Goal: Task Accomplishment & Management: Complete application form

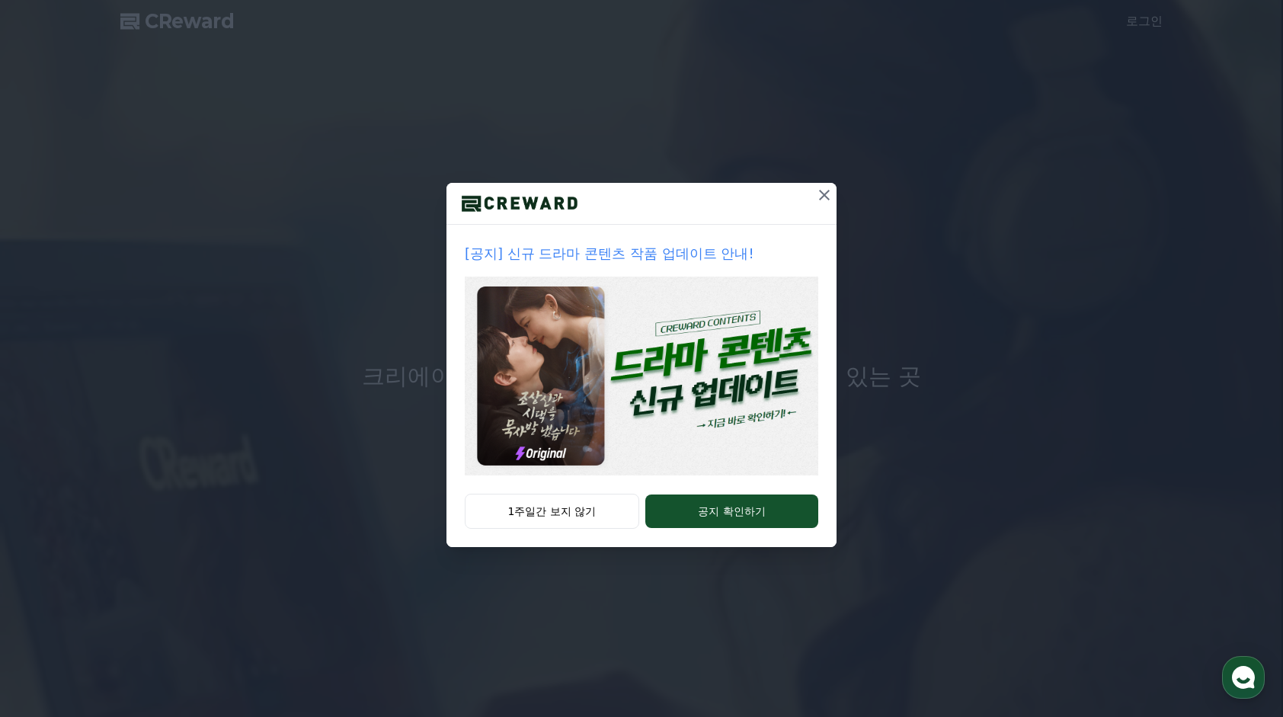
click at [929, 477] on div "[공지] 신규 드라마 콘텐츠 작품 업데이트 안내! 1주일간 보지 않기 공지 확인하기" at bounding box center [641, 285] width 1283 height 571
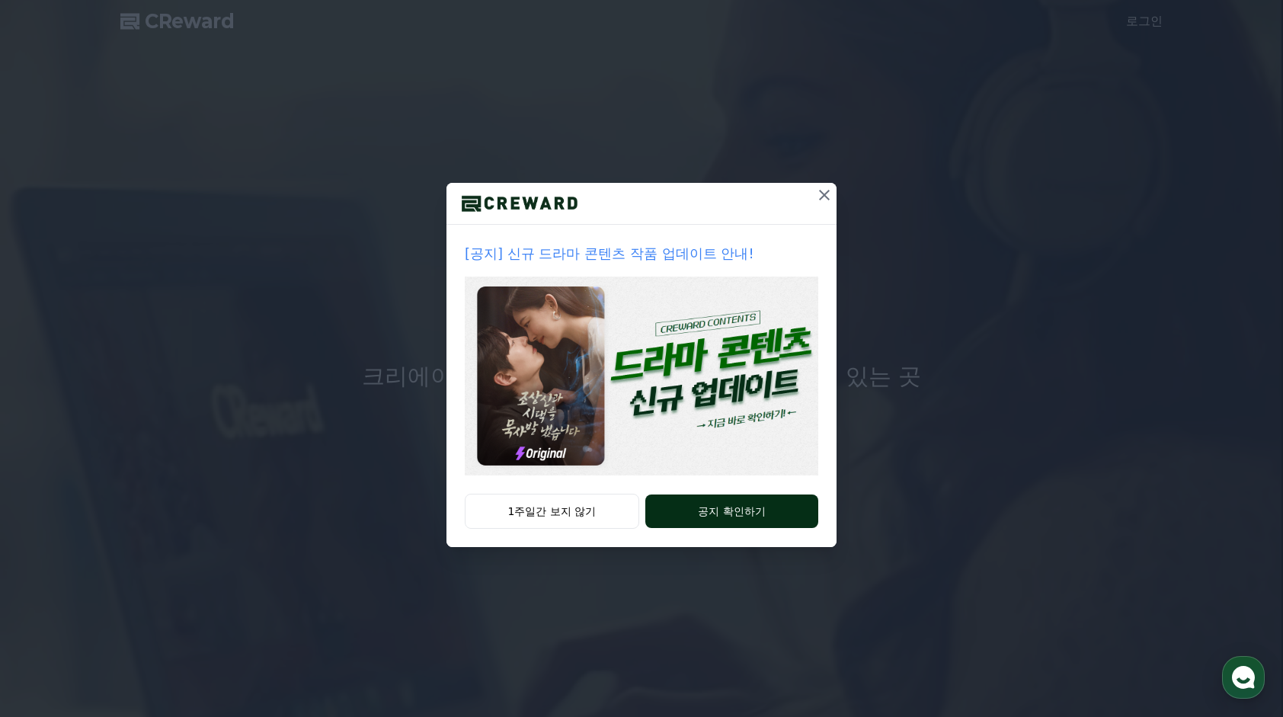
click at [739, 516] on button "공지 확인하기" at bounding box center [731, 511] width 173 height 34
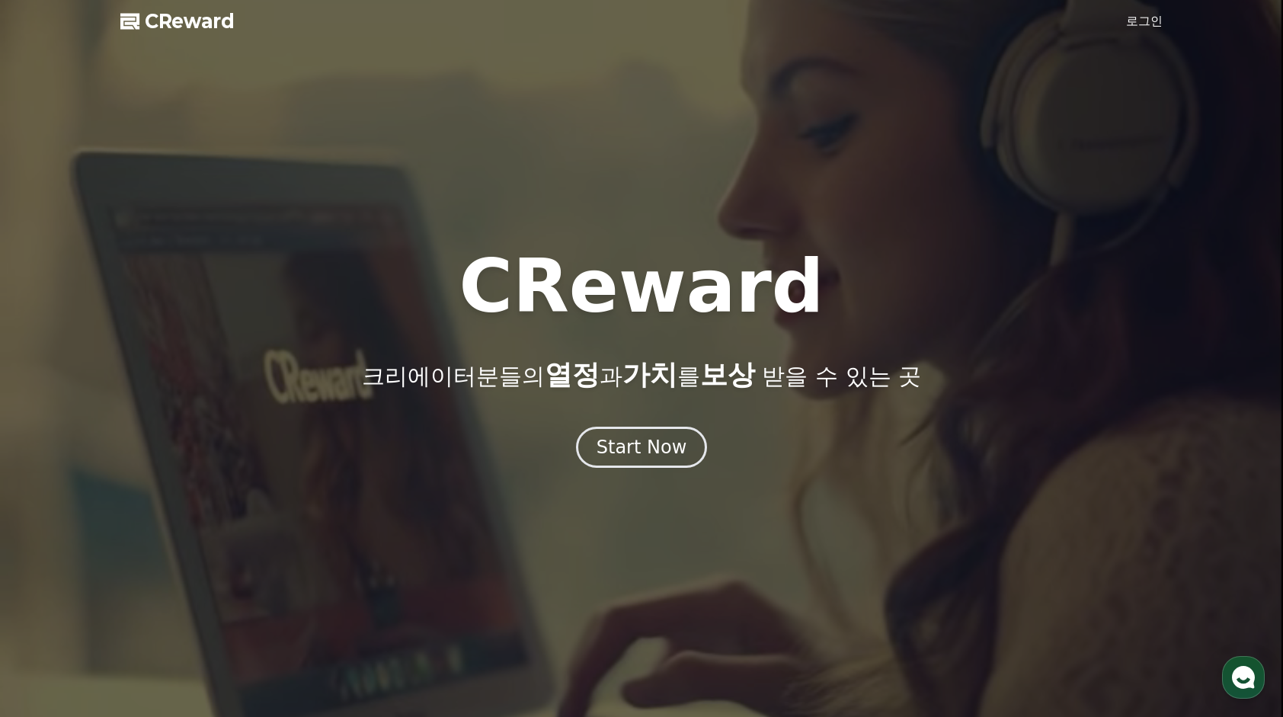
click at [1148, 18] on link "로그인" at bounding box center [1144, 21] width 37 height 18
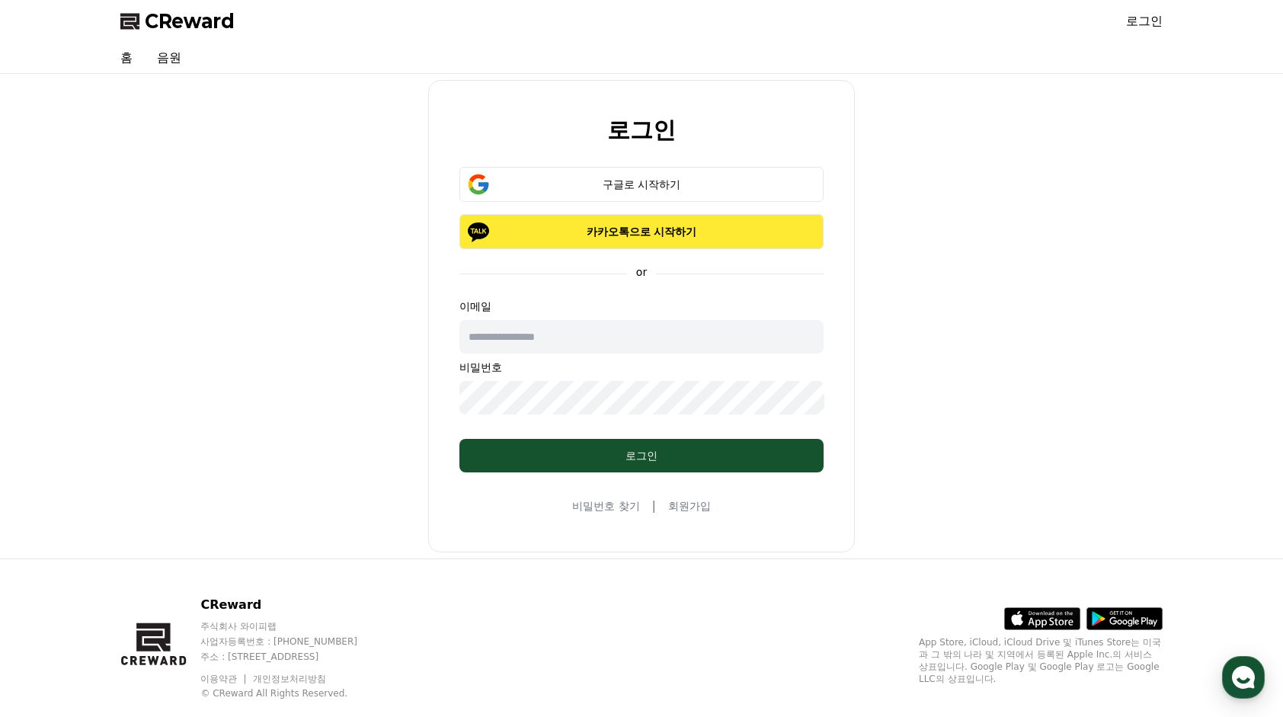
click at [658, 225] on p "카카오톡으로 시작하기" at bounding box center [641, 231] width 320 height 15
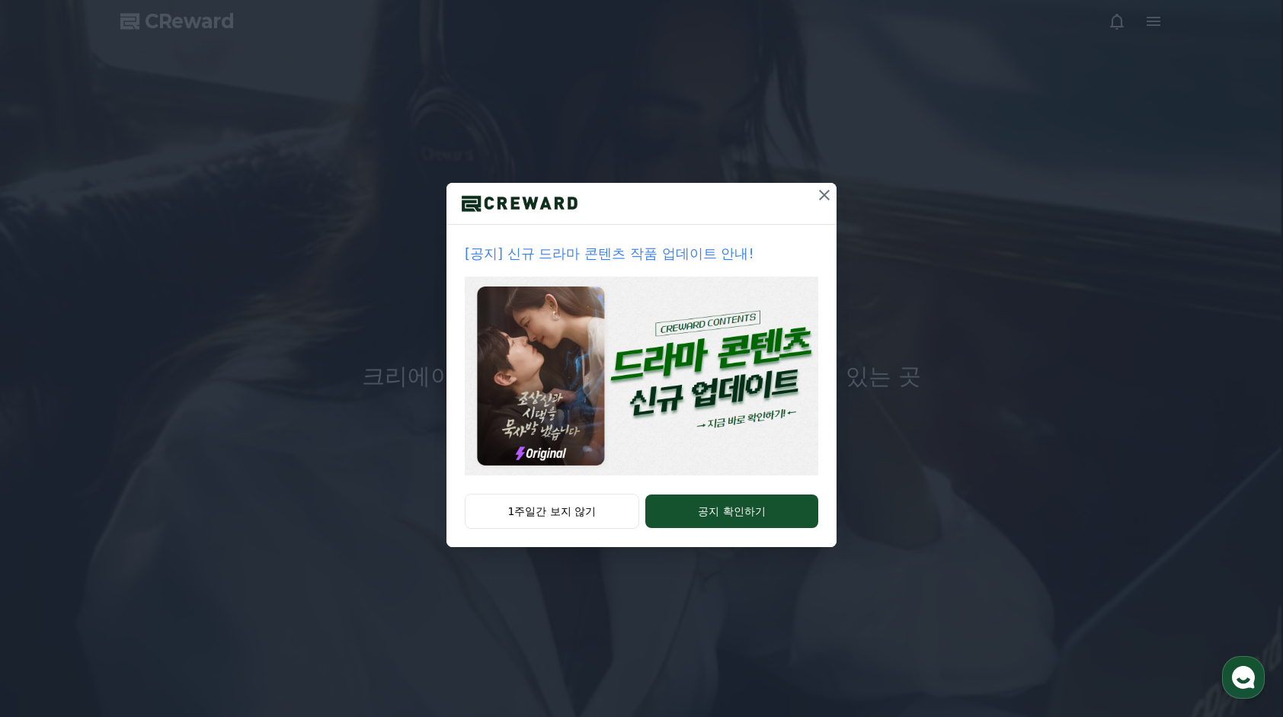
click at [824, 192] on icon at bounding box center [824, 195] width 18 height 18
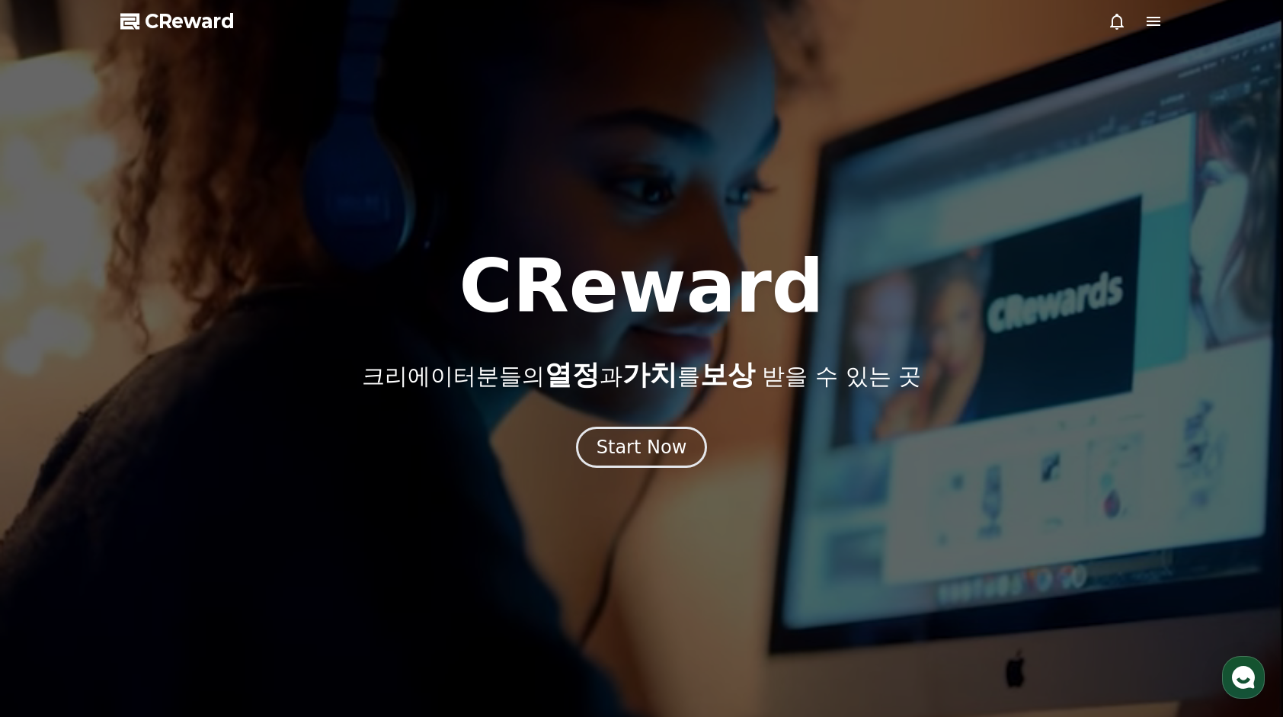
click at [1153, 26] on icon at bounding box center [1153, 21] width 14 height 9
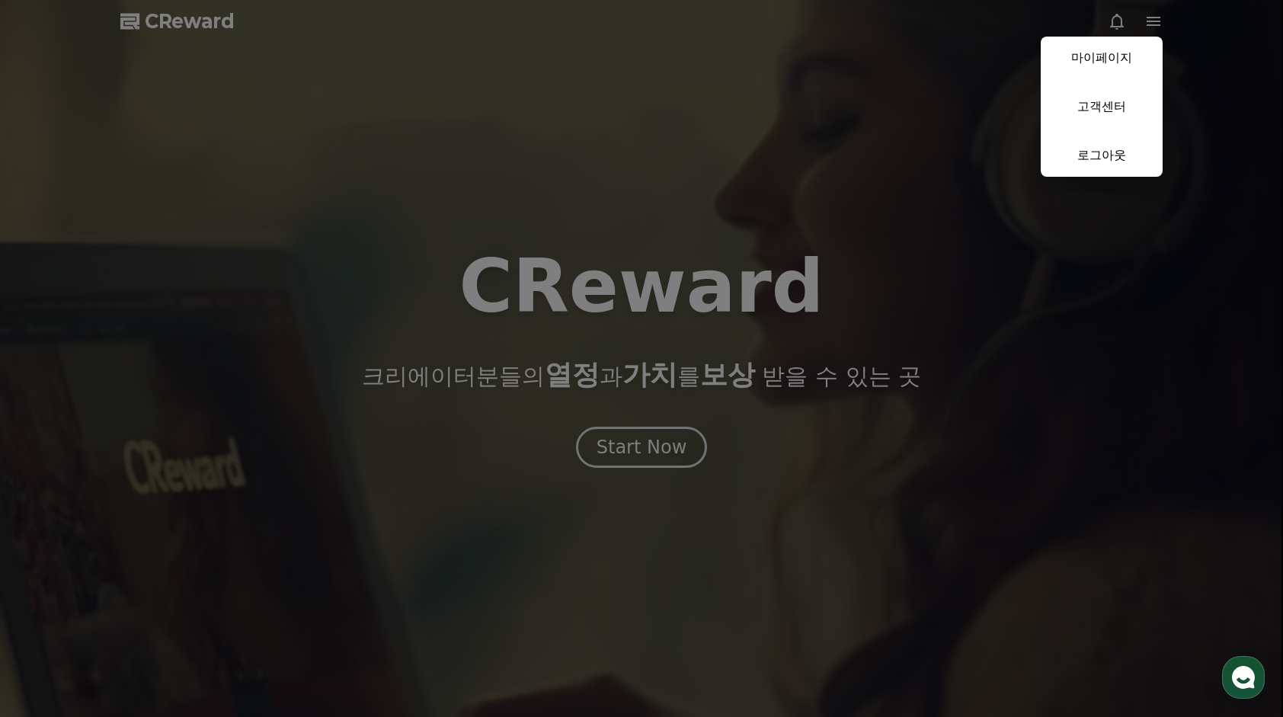
click at [632, 456] on button "close" at bounding box center [641, 358] width 1283 height 717
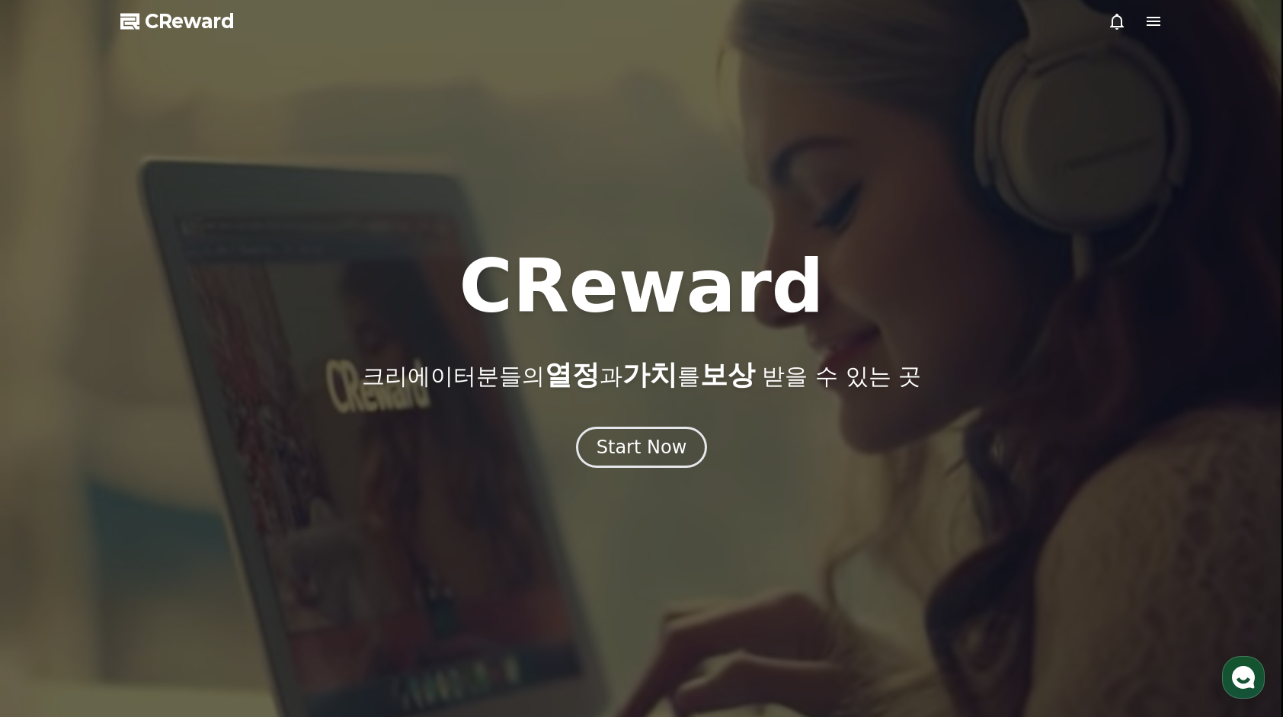
click at [632, 456] on div "Start Now" at bounding box center [641, 447] width 91 height 24
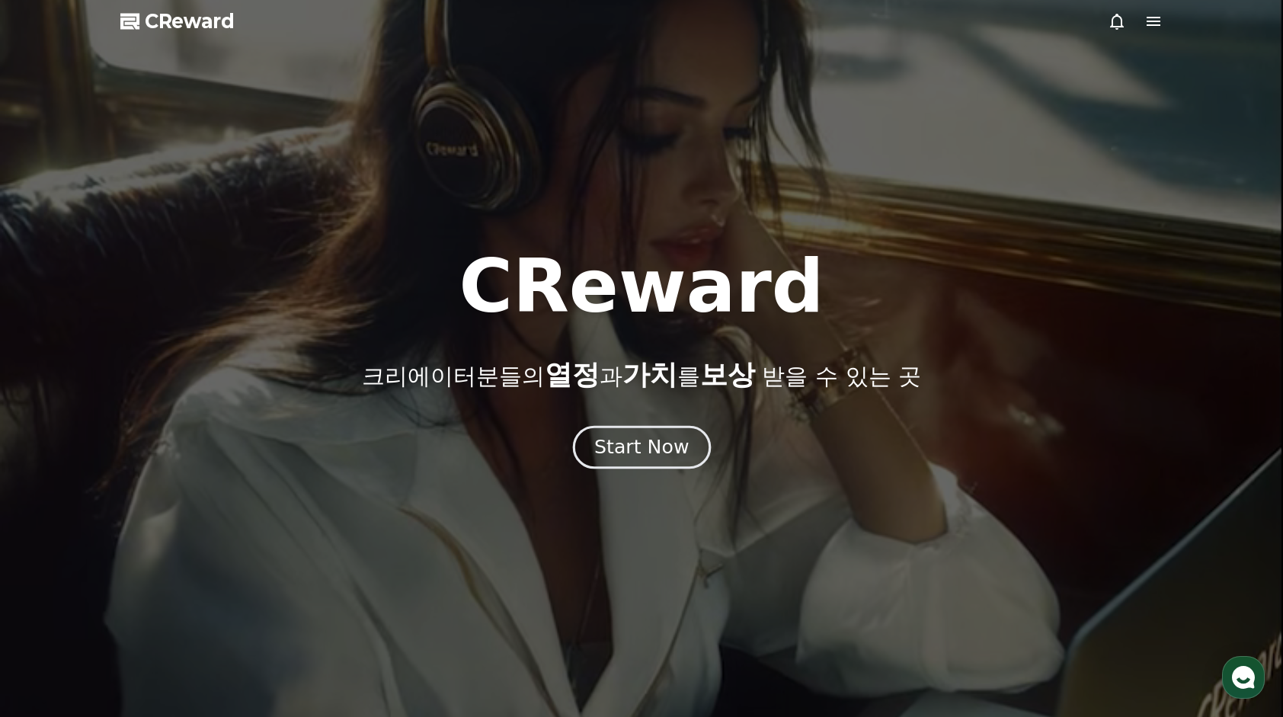
click at [666, 454] on div "Start Now" at bounding box center [641, 447] width 94 height 26
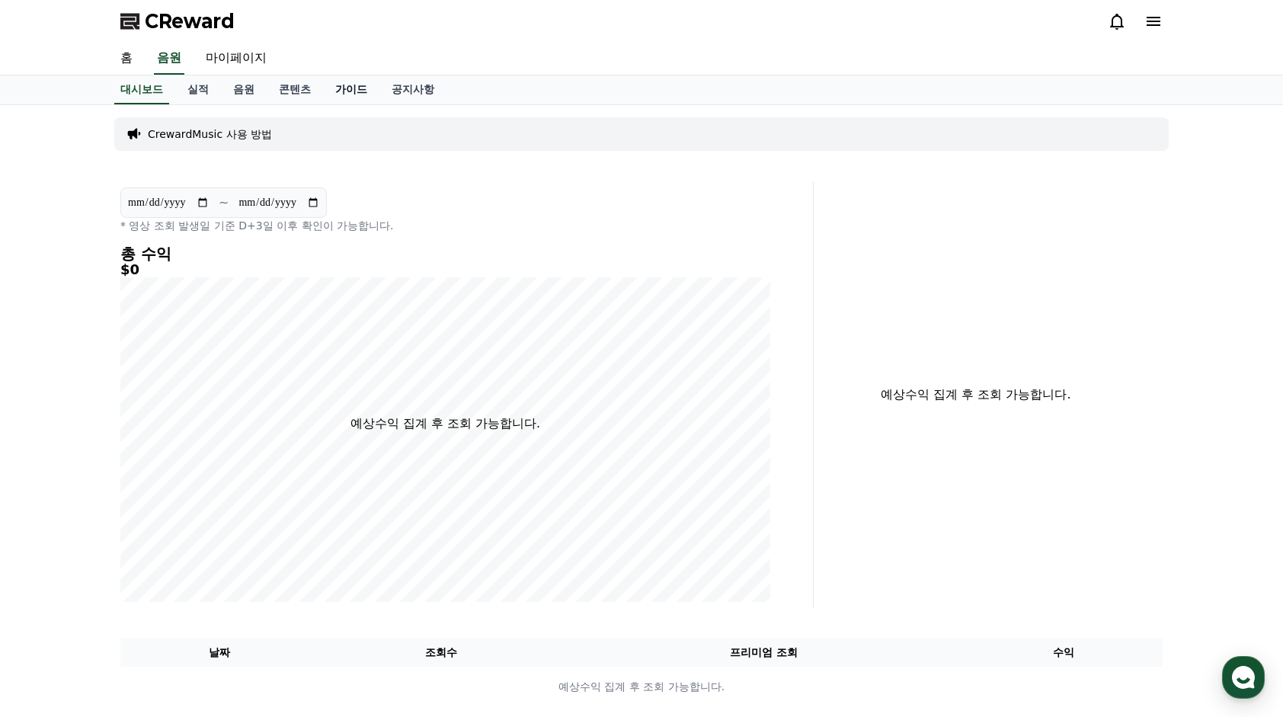
click at [353, 91] on link "가이드" at bounding box center [351, 89] width 56 height 29
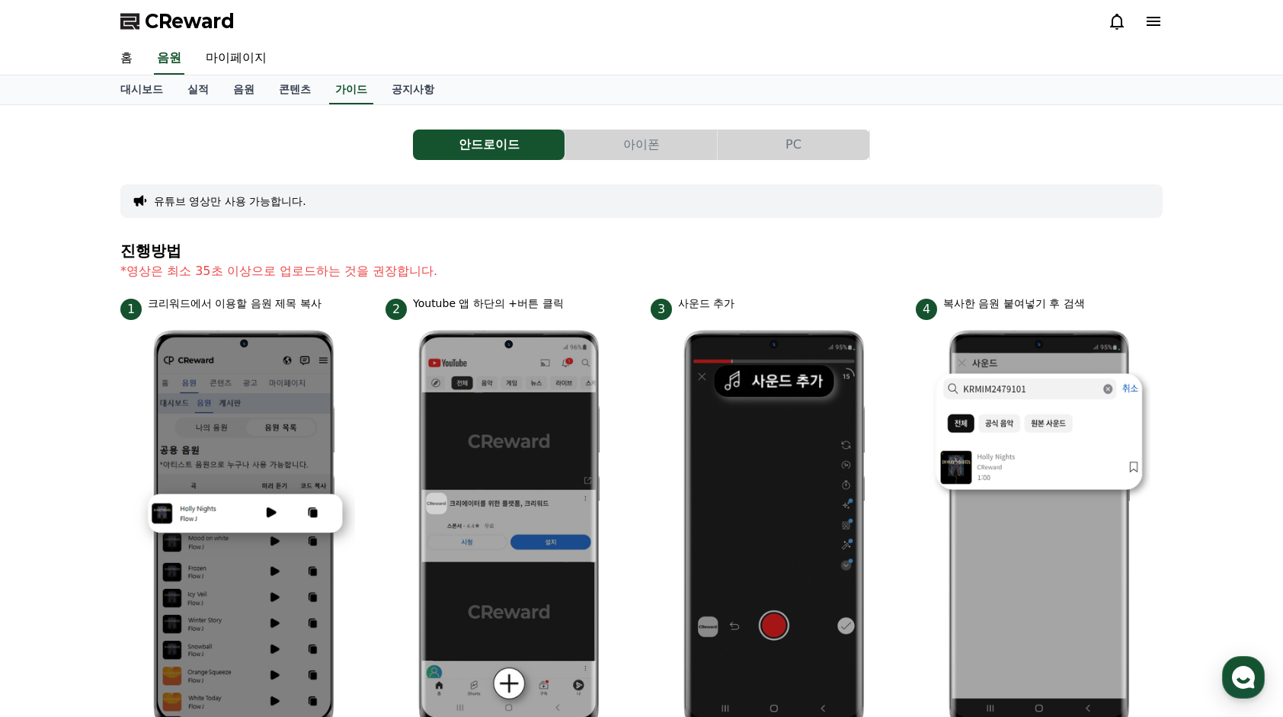
click at [801, 143] on button "PC" at bounding box center [794, 144] width 152 height 30
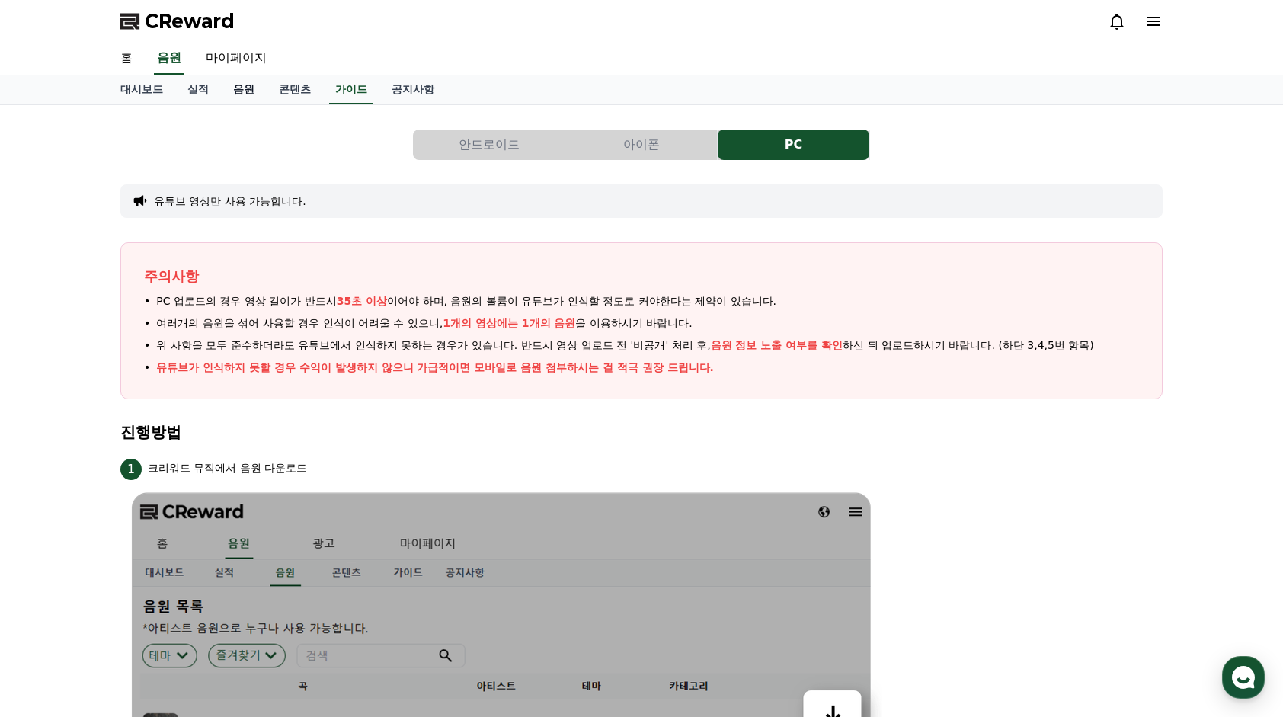
click at [245, 82] on link "음원" at bounding box center [244, 89] width 46 height 29
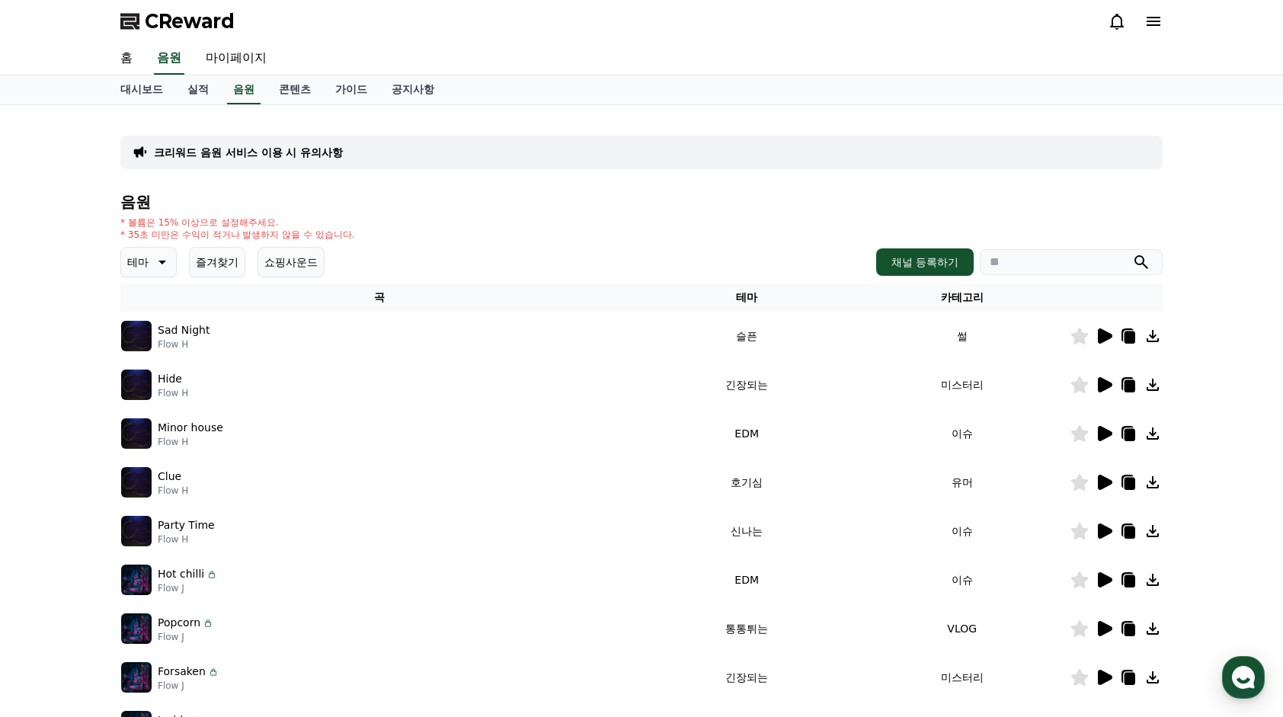
click at [165, 265] on icon at bounding box center [161, 262] width 18 height 18
click at [143, 305] on button "밝은" at bounding box center [140, 313] width 34 height 34
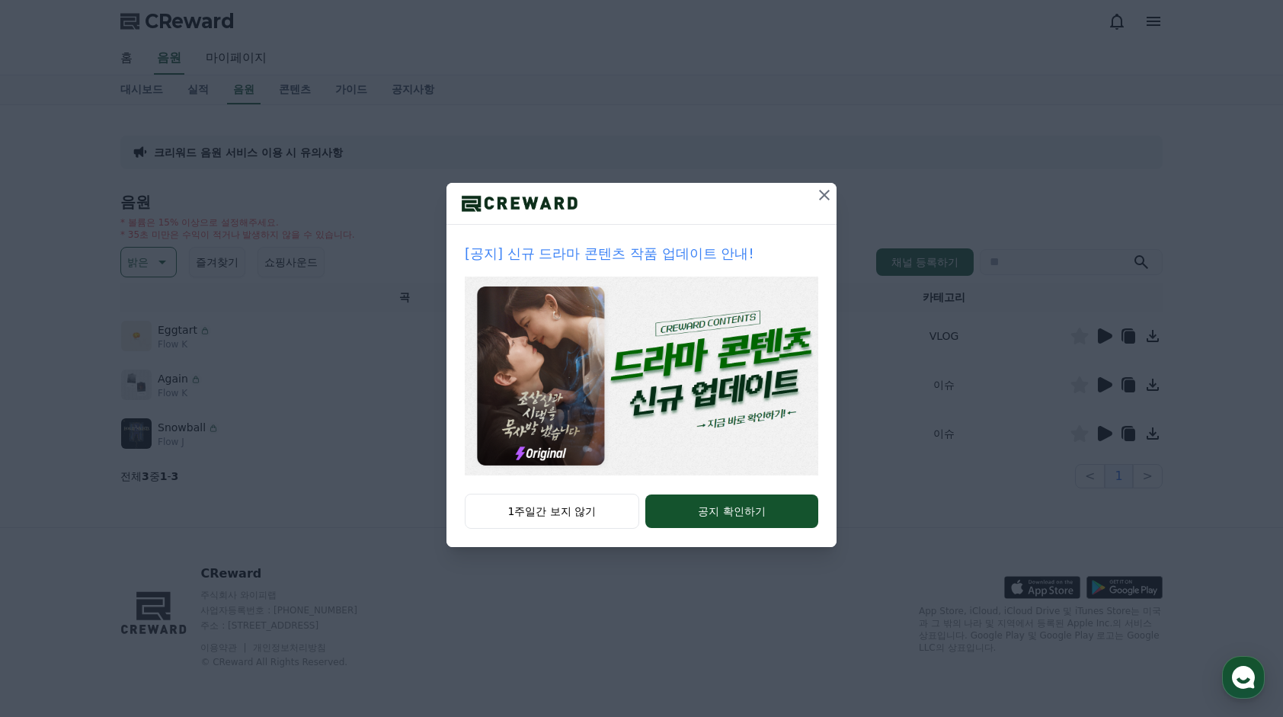
click at [825, 201] on icon at bounding box center [824, 195] width 18 height 18
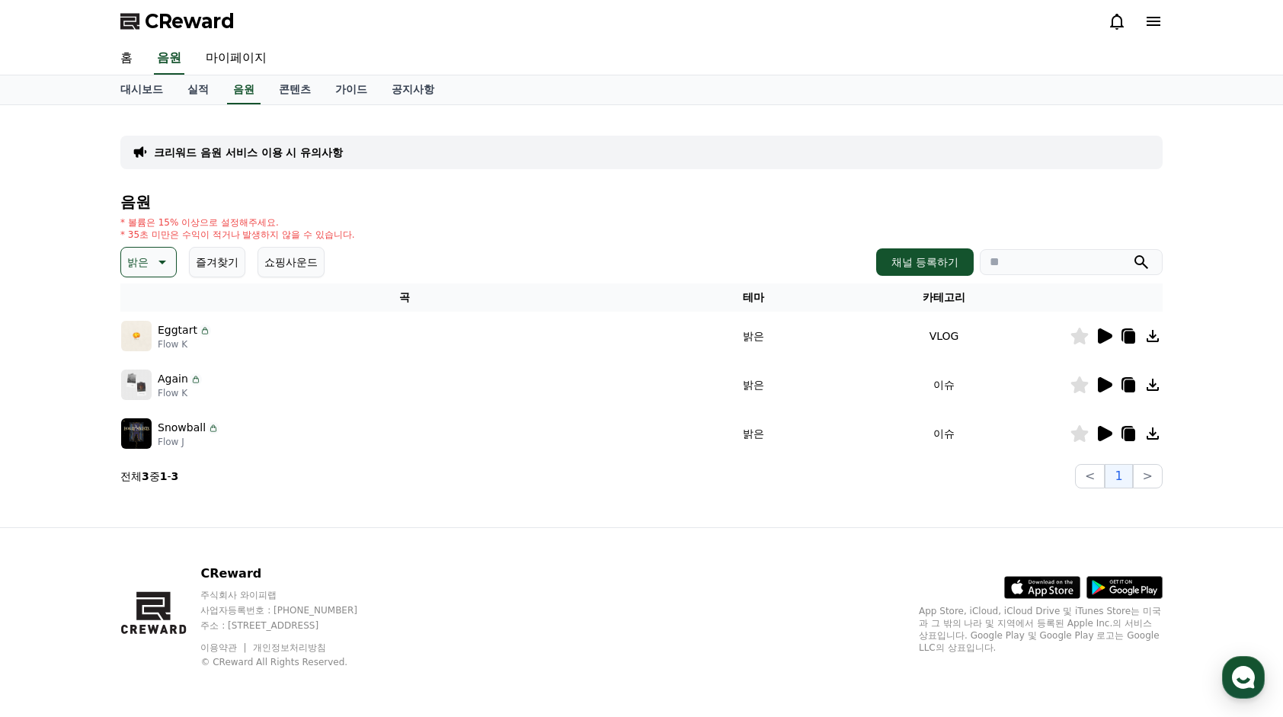
click at [1112, 337] on icon at bounding box center [1104, 336] width 18 height 18
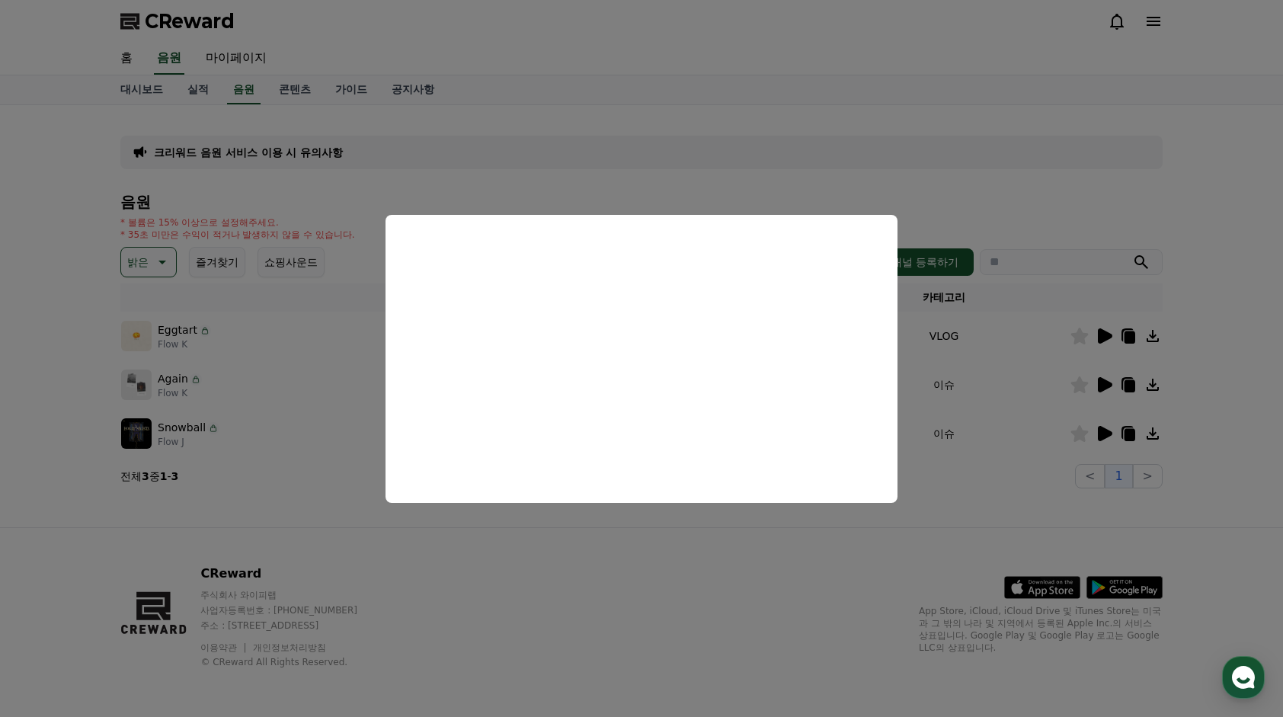
click at [781, 539] on button "close modal" at bounding box center [641, 358] width 1283 height 717
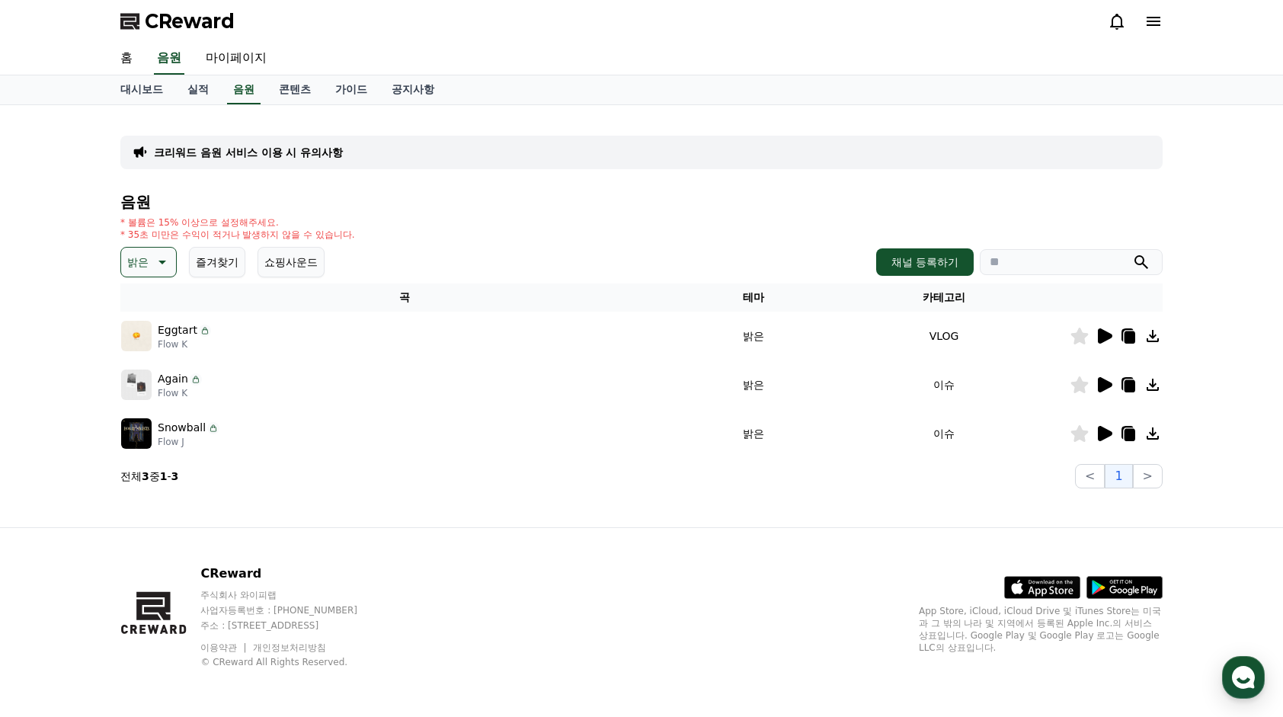
click at [1105, 336] on icon at bounding box center [1105, 335] width 14 height 15
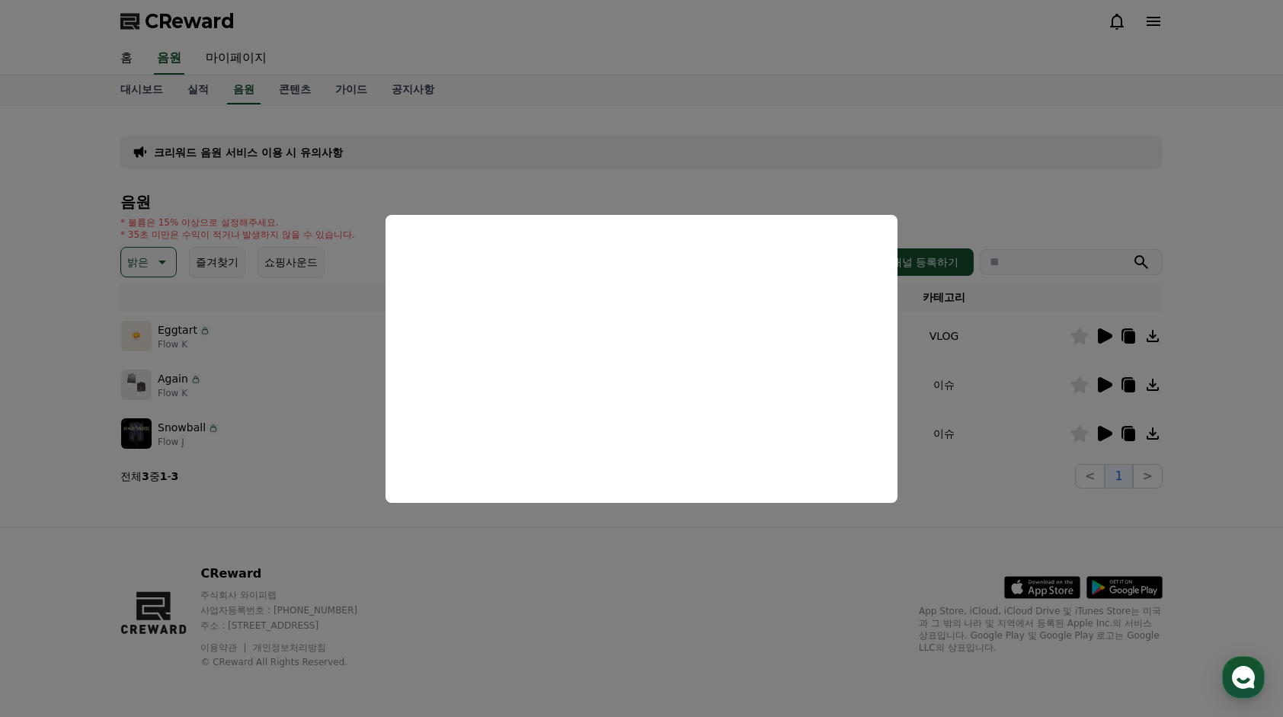
click at [1022, 491] on button "close modal" at bounding box center [641, 358] width 1283 height 717
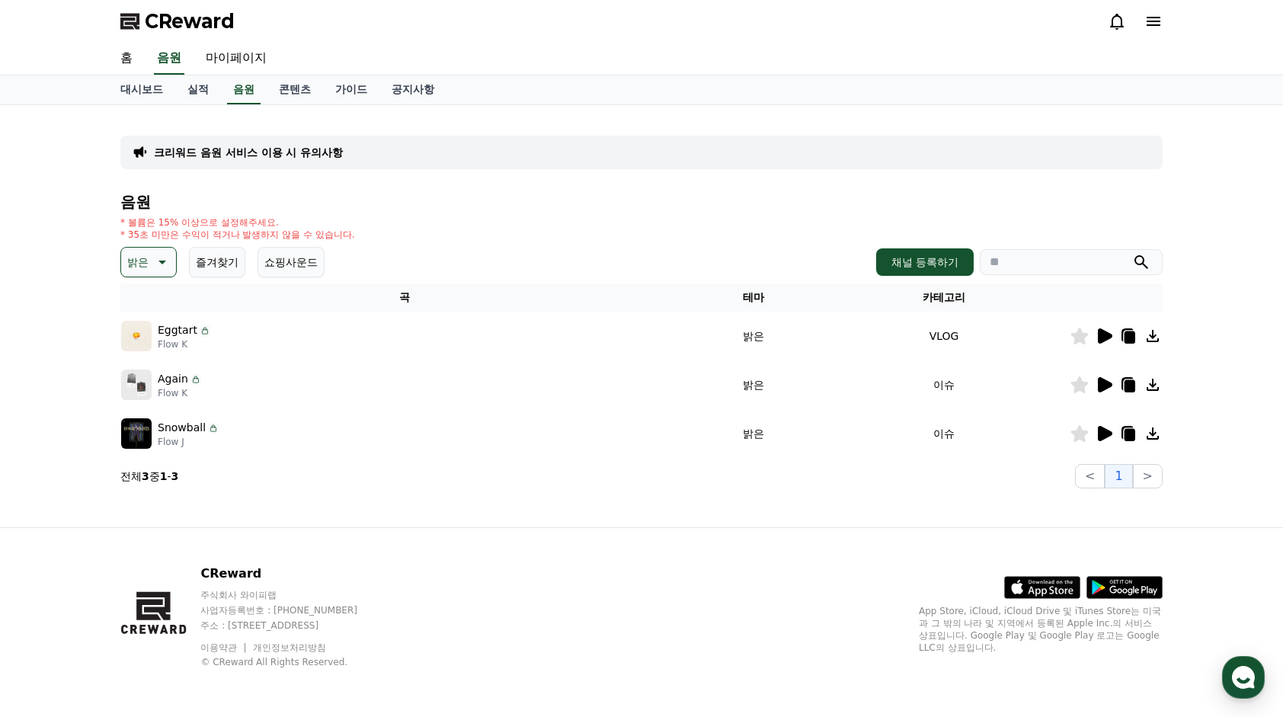
click at [1156, 336] on icon at bounding box center [1152, 336] width 18 height 18
click at [1184, 40] on div "CReward" at bounding box center [641, 21] width 1283 height 43
click at [918, 256] on button "채널 등록하기" at bounding box center [925, 261] width 98 height 27
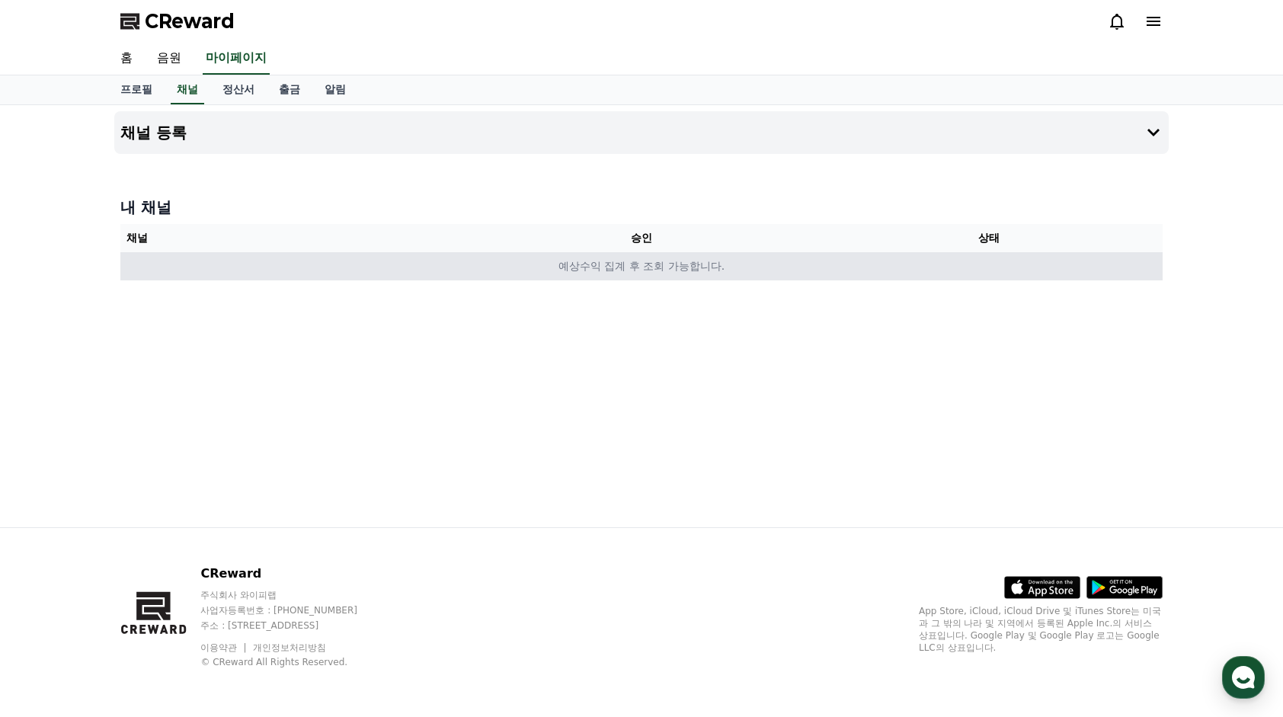
click at [679, 265] on td "예상수익 집계 후 조회 가능합니다." at bounding box center [641, 266] width 1042 height 28
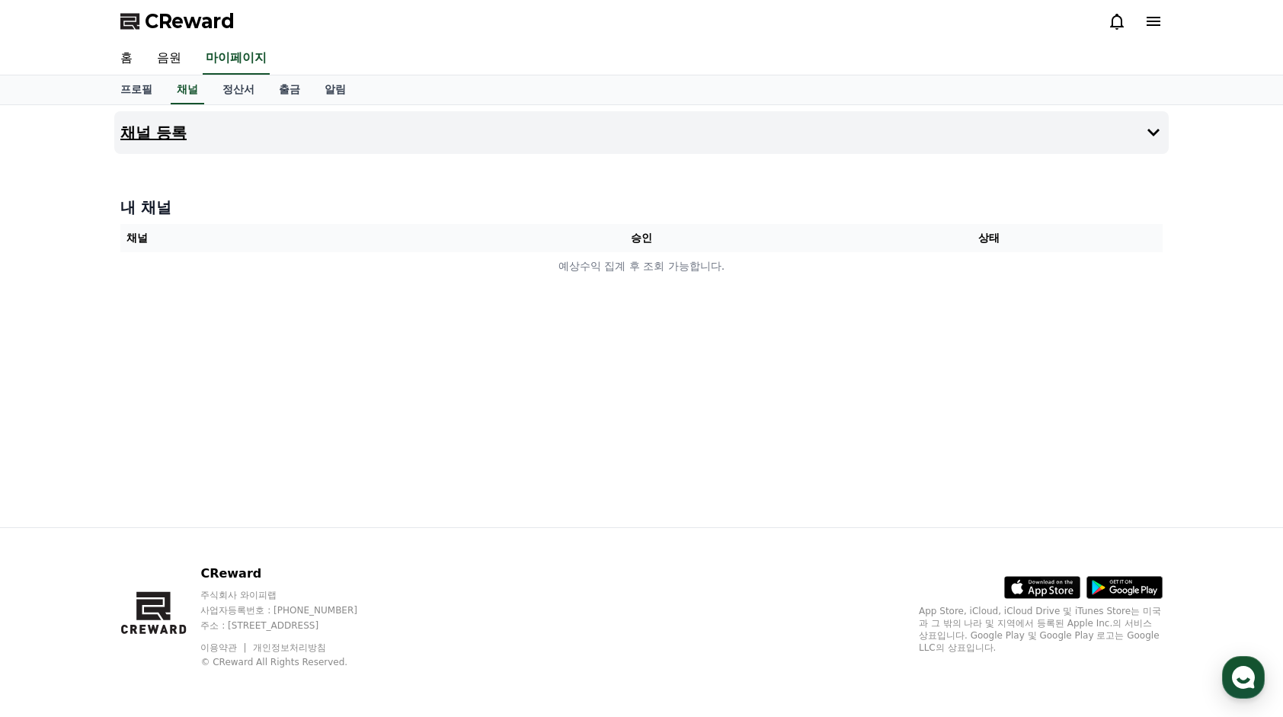
click at [160, 143] on button "채널 등록" at bounding box center [641, 132] width 1054 height 43
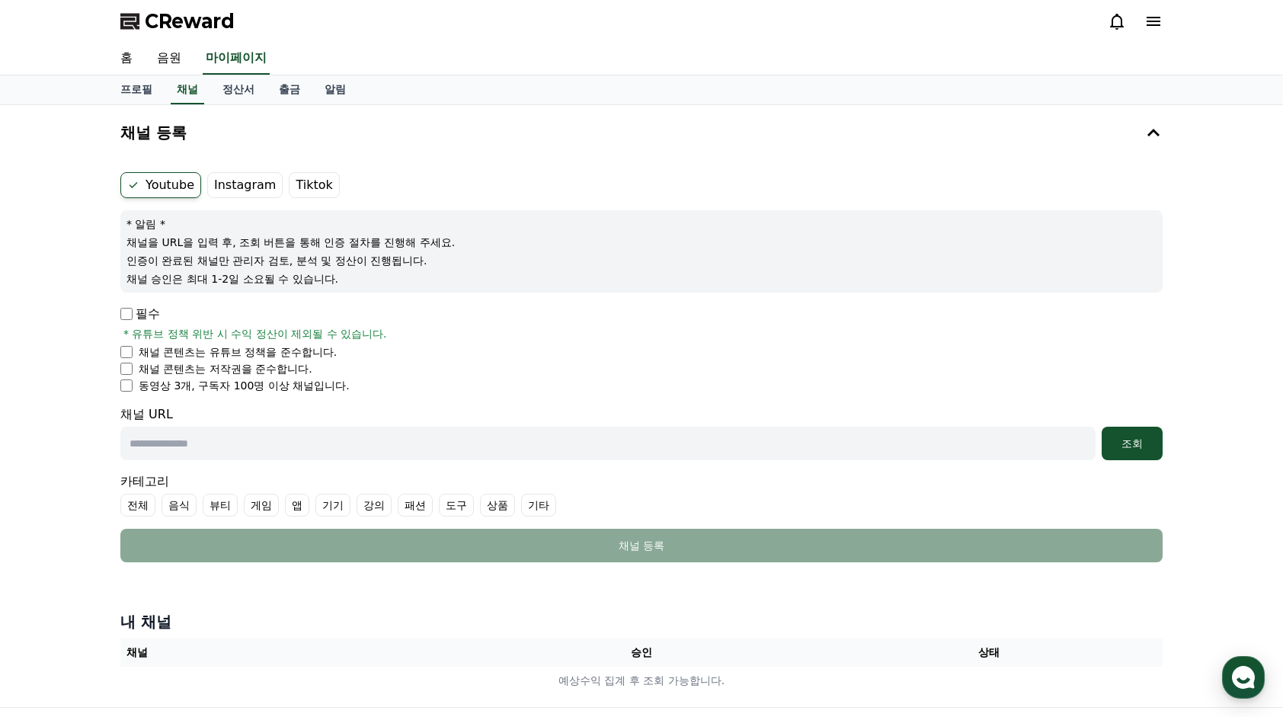
click at [516, 372] on li "채널 콘텐츠는 저작권을 준수합니다." at bounding box center [641, 368] width 1042 height 15
click at [128, 378] on li "동영상 3개, 구독자 100명 이상 채널입니다." at bounding box center [641, 385] width 1042 height 15
click at [122, 337] on div "필수 * 유튜브 정책 위반 시 수익 정산이 제외될 수 있습니다." at bounding box center [641, 323] width 1042 height 37
click at [256, 191] on label "Instagram" at bounding box center [244, 185] width 75 height 26
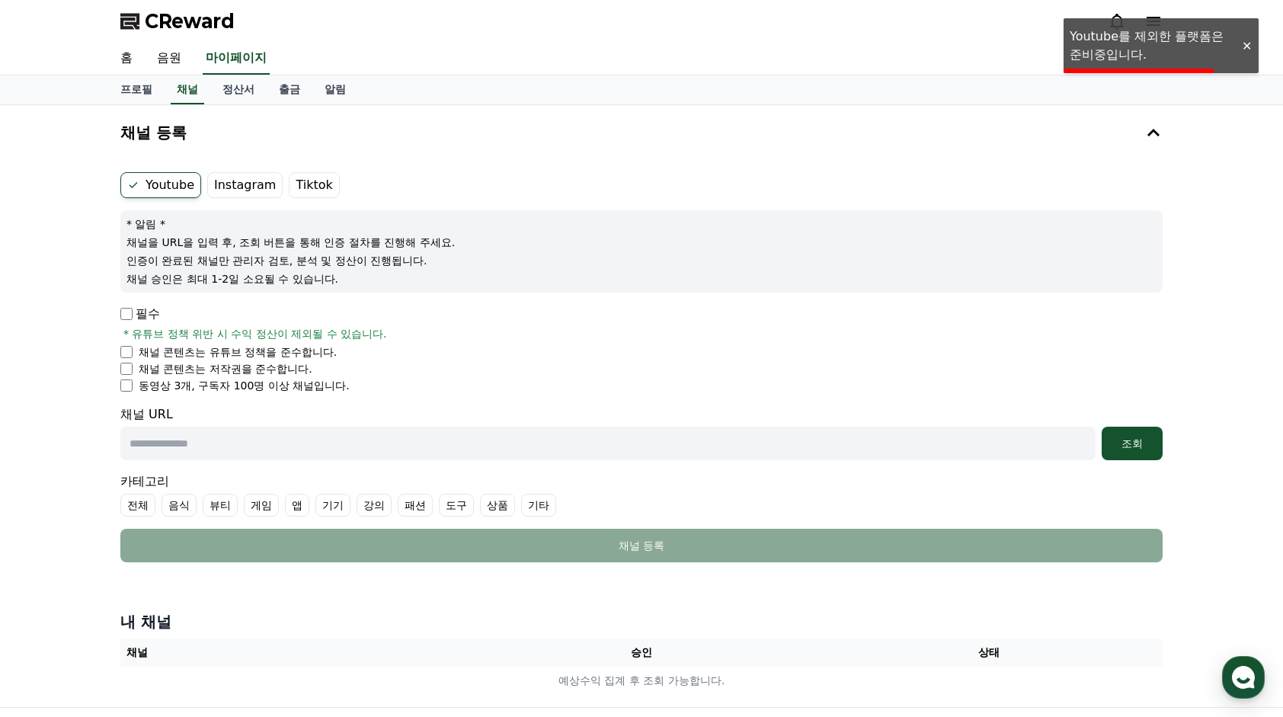
click at [134, 314] on p "필수" at bounding box center [140, 314] width 40 height 18
click at [125, 340] on span "* 유튜브 정책 위반 시 수익 정산이 제외될 수 있습니다." at bounding box center [255, 333] width 264 height 15
click at [245, 182] on label "Instagram" at bounding box center [244, 185] width 75 height 26
click at [1245, 46] on div at bounding box center [1246, 46] width 24 height 14
